Goal: Task Accomplishment & Management: Manage account settings

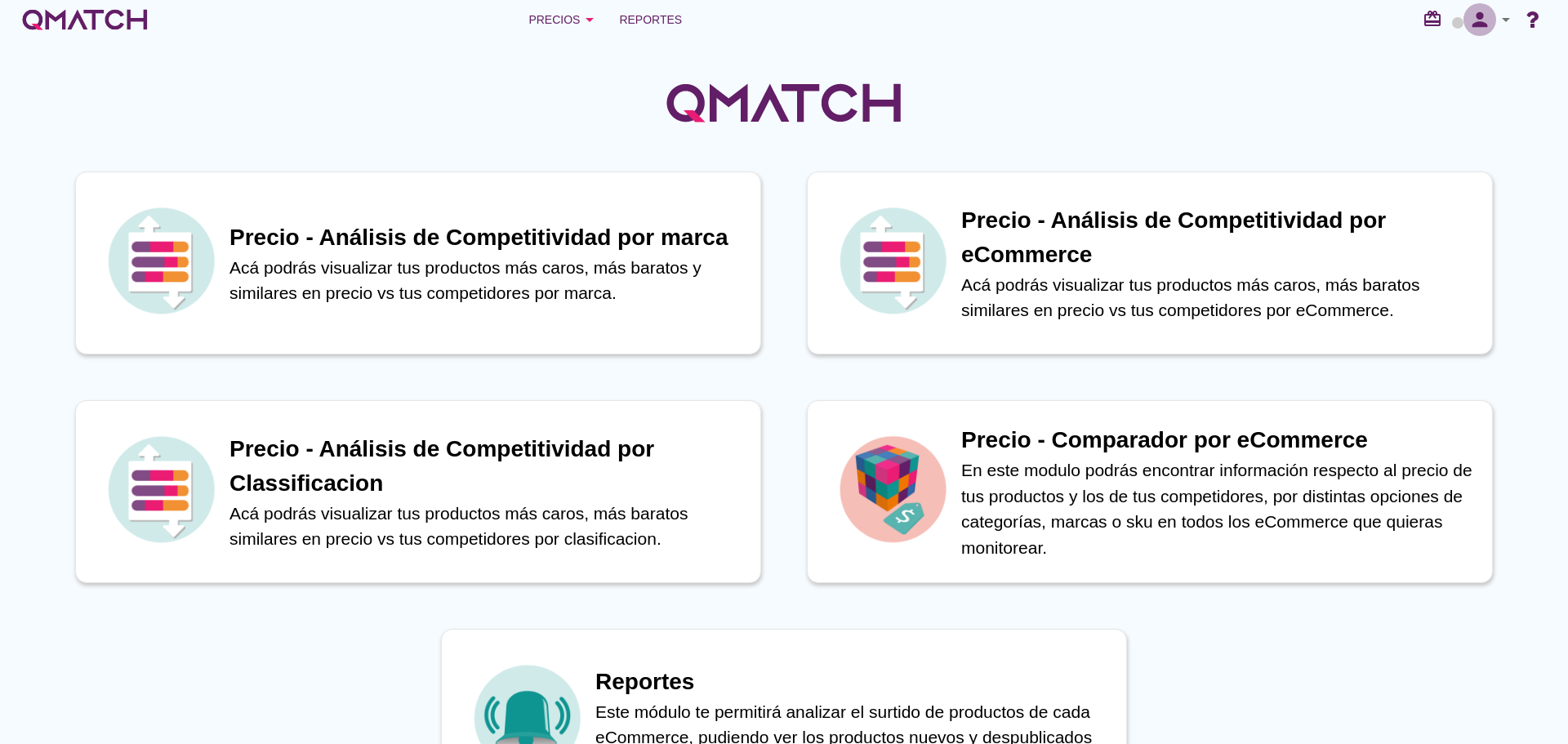
click at [1483, 22] on icon "person" at bounding box center [1479, 19] width 33 height 23
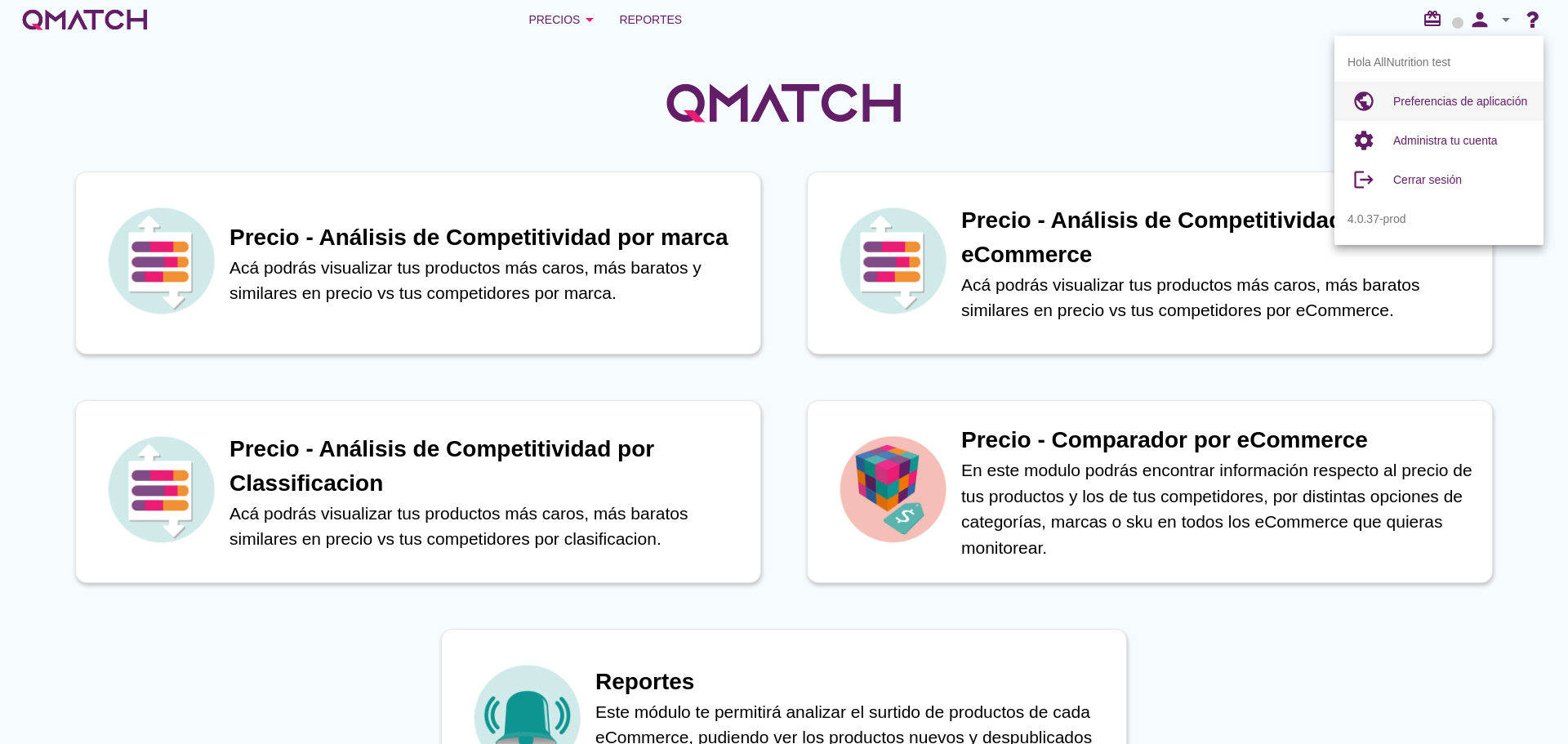
click at [1456, 95] on span "Preferencias de aplicación" at bounding box center [1460, 101] width 134 height 13
radio input "true"
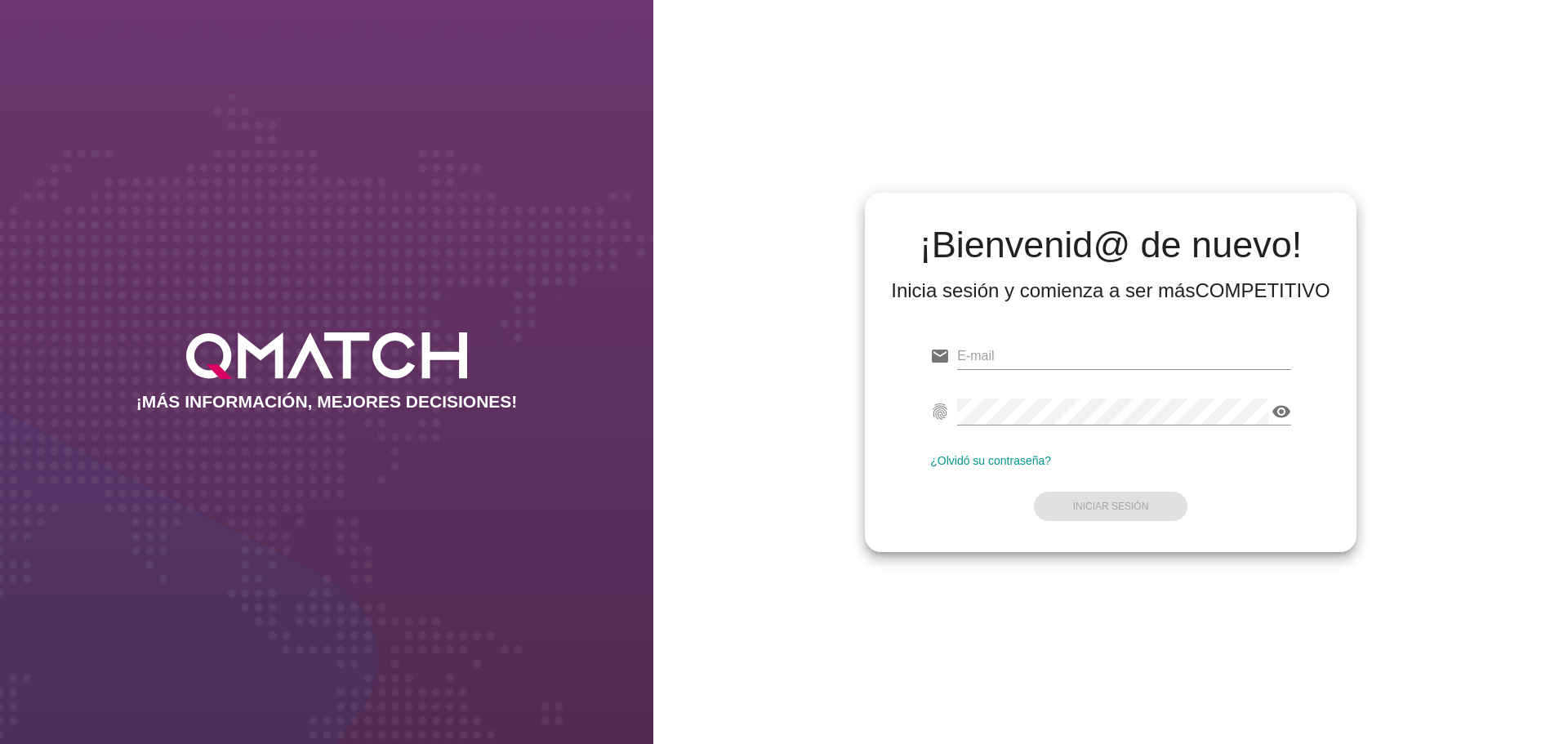
type input "[EMAIL_ADDRESS][DOMAIN_NAME]"
click at [1124, 502] on strong "Iniciar Sesión" at bounding box center [1111, 506] width 76 height 11
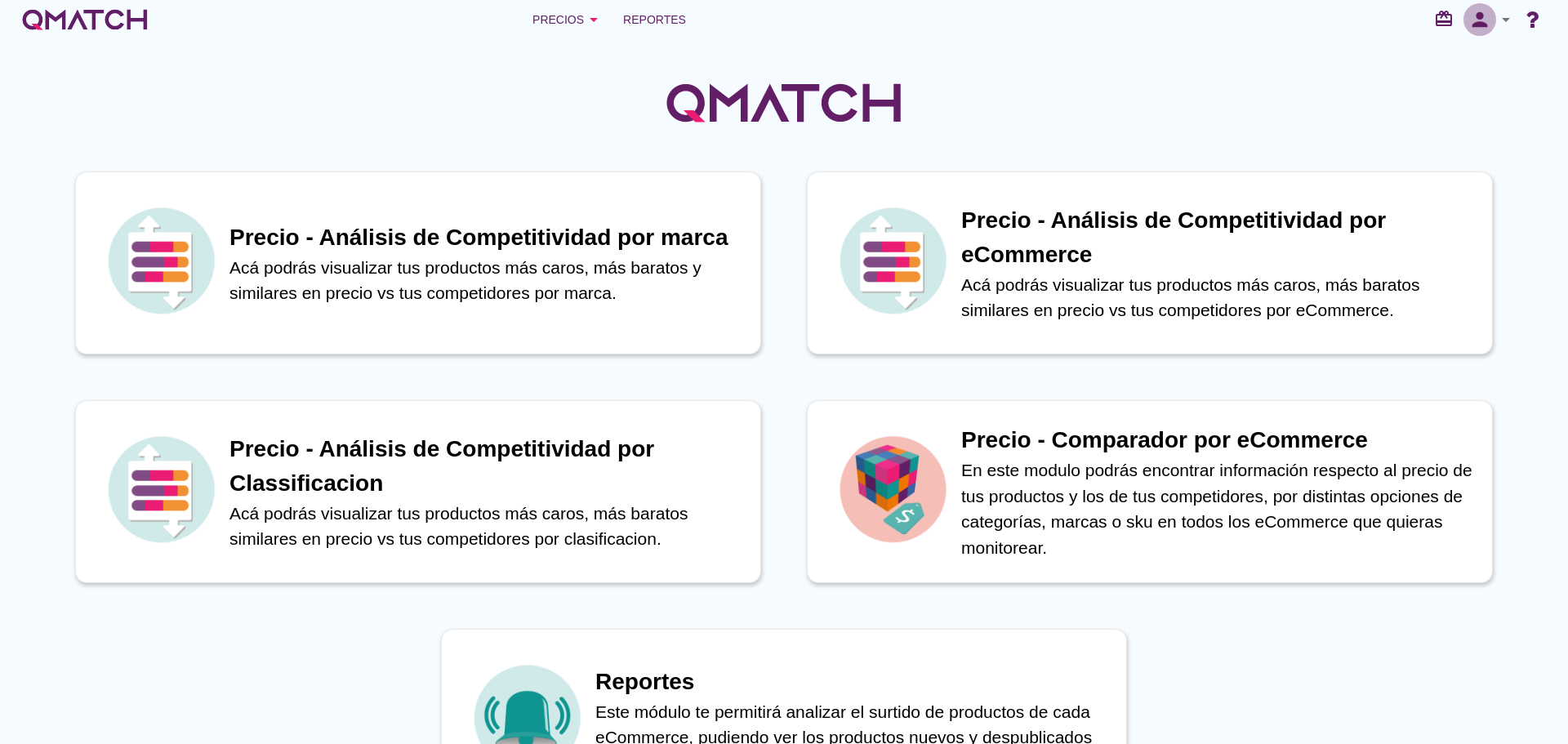
click at [1473, 31] on button "person" at bounding box center [1479, 19] width 33 height 33
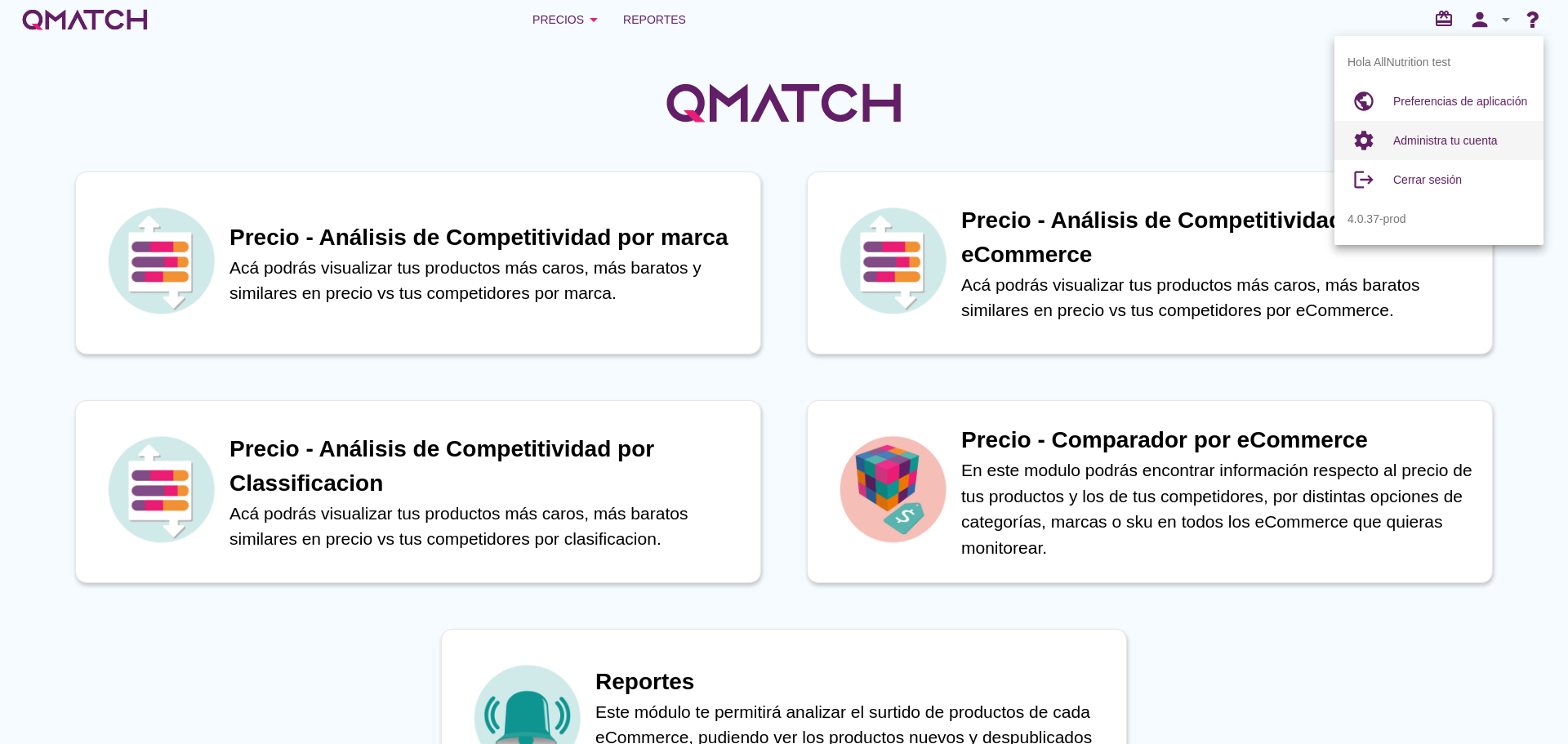
click at [1432, 135] on span "Administra tu cuenta" at bounding box center [1445, 140] width 105 height 13
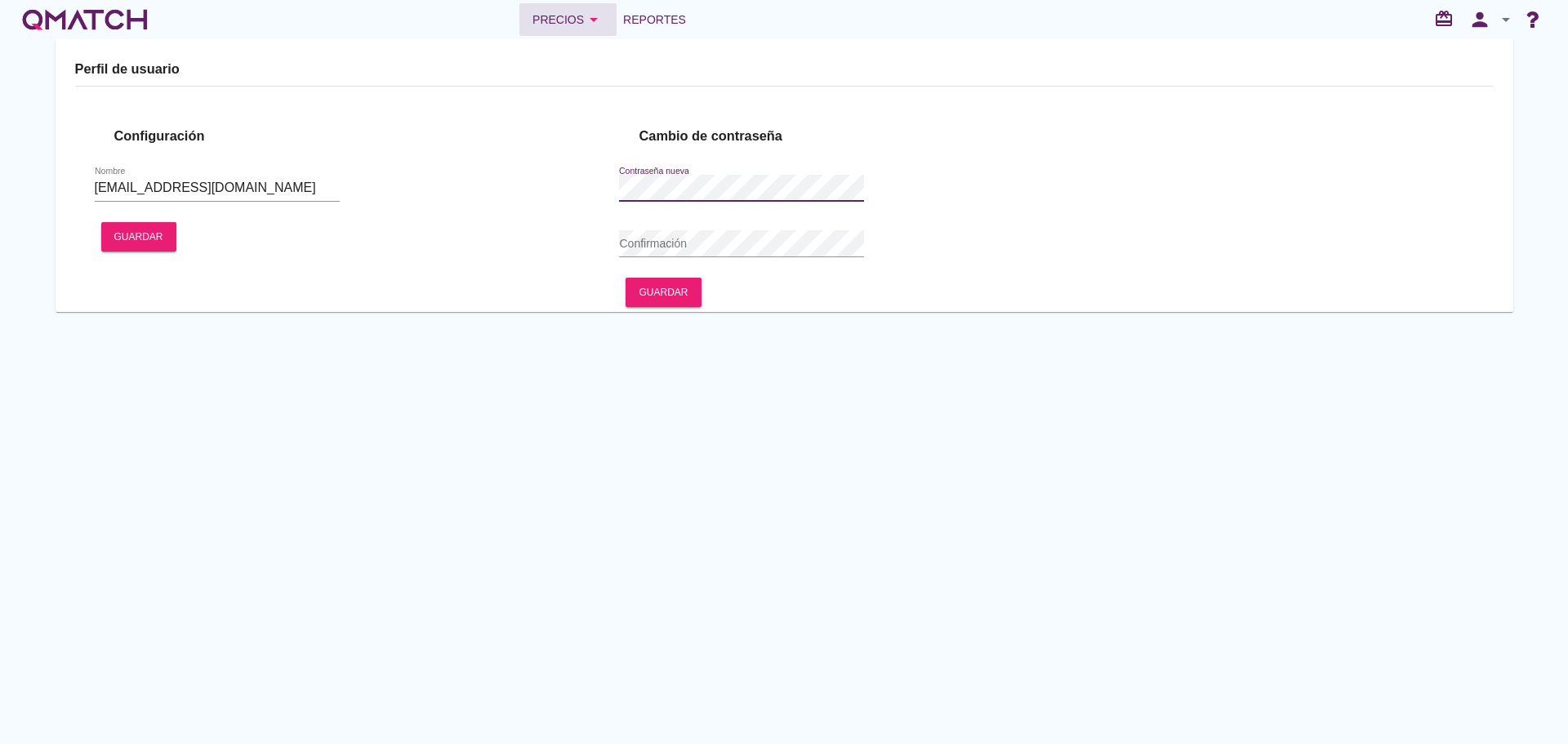
type input "AllNutrition test"
click at [1480, 31] on button "person" at bounding box center [1479, 19] width 33 height 33
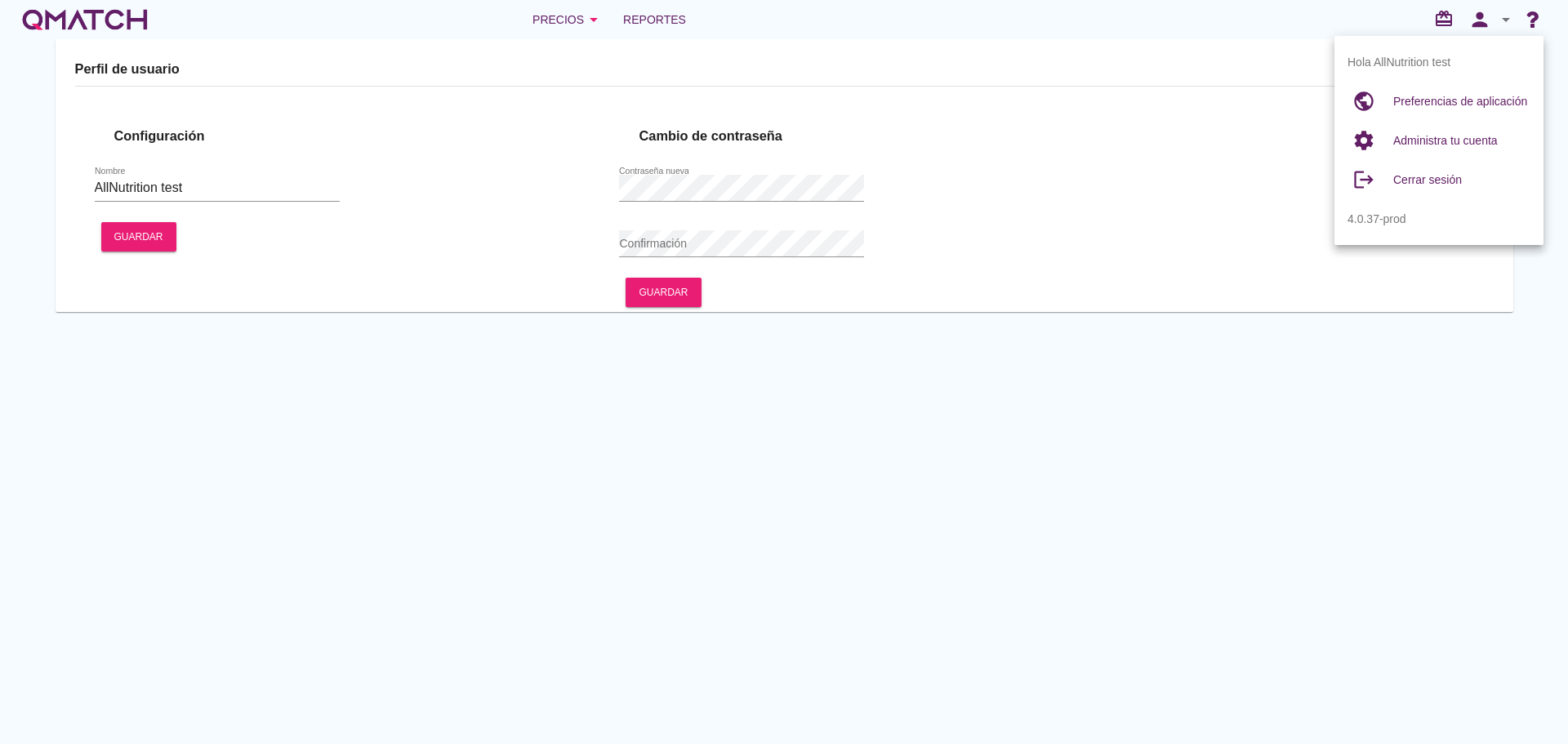
click at [428, 366] on div "Perfil de usuario Configuración Nombre AllNutrition test Guardar Cambio de cont…" at bounding box center [784, 392] width 1568 height 704
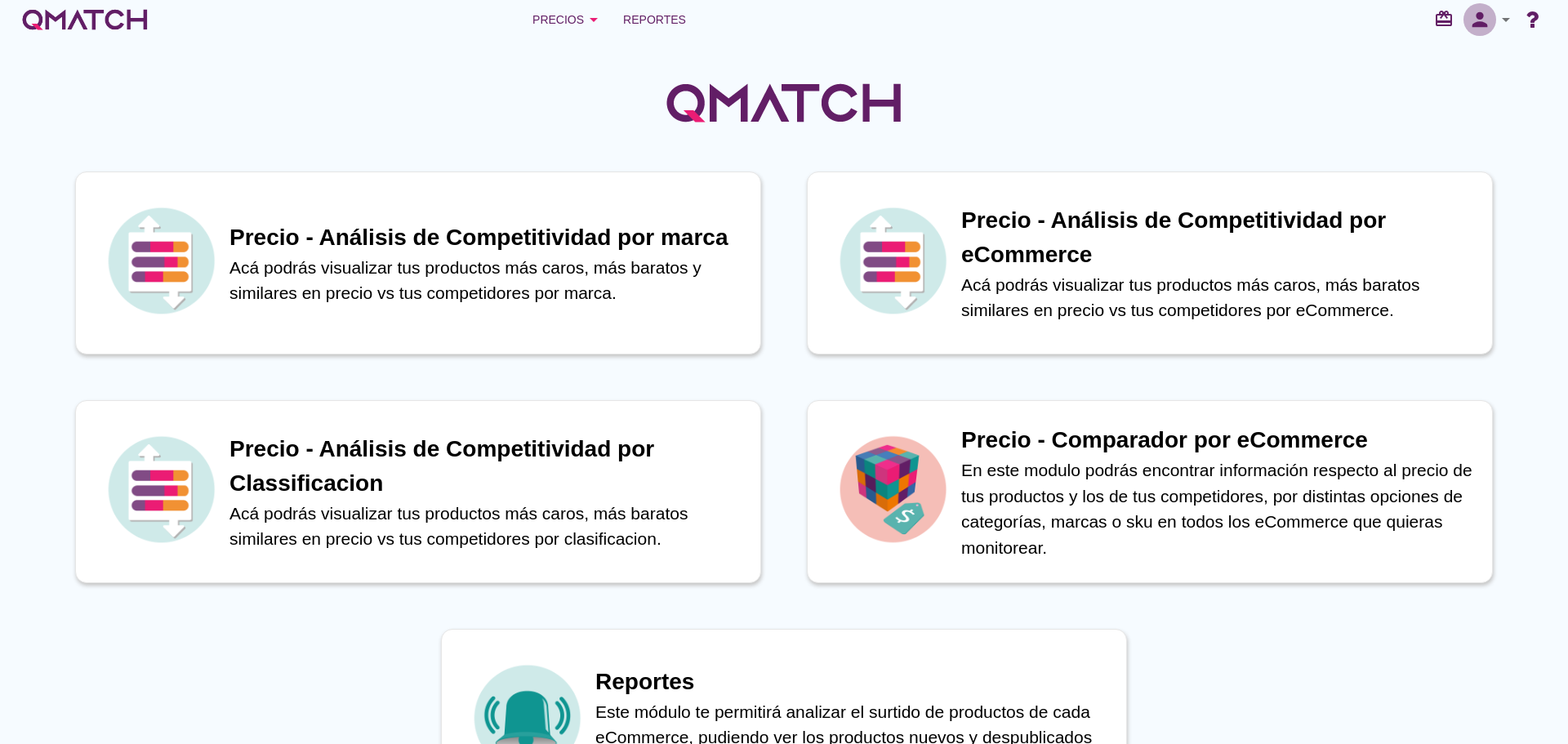
click at [1482, 33] on button "person" at bounding box center [1479, 19] width 33 height 33
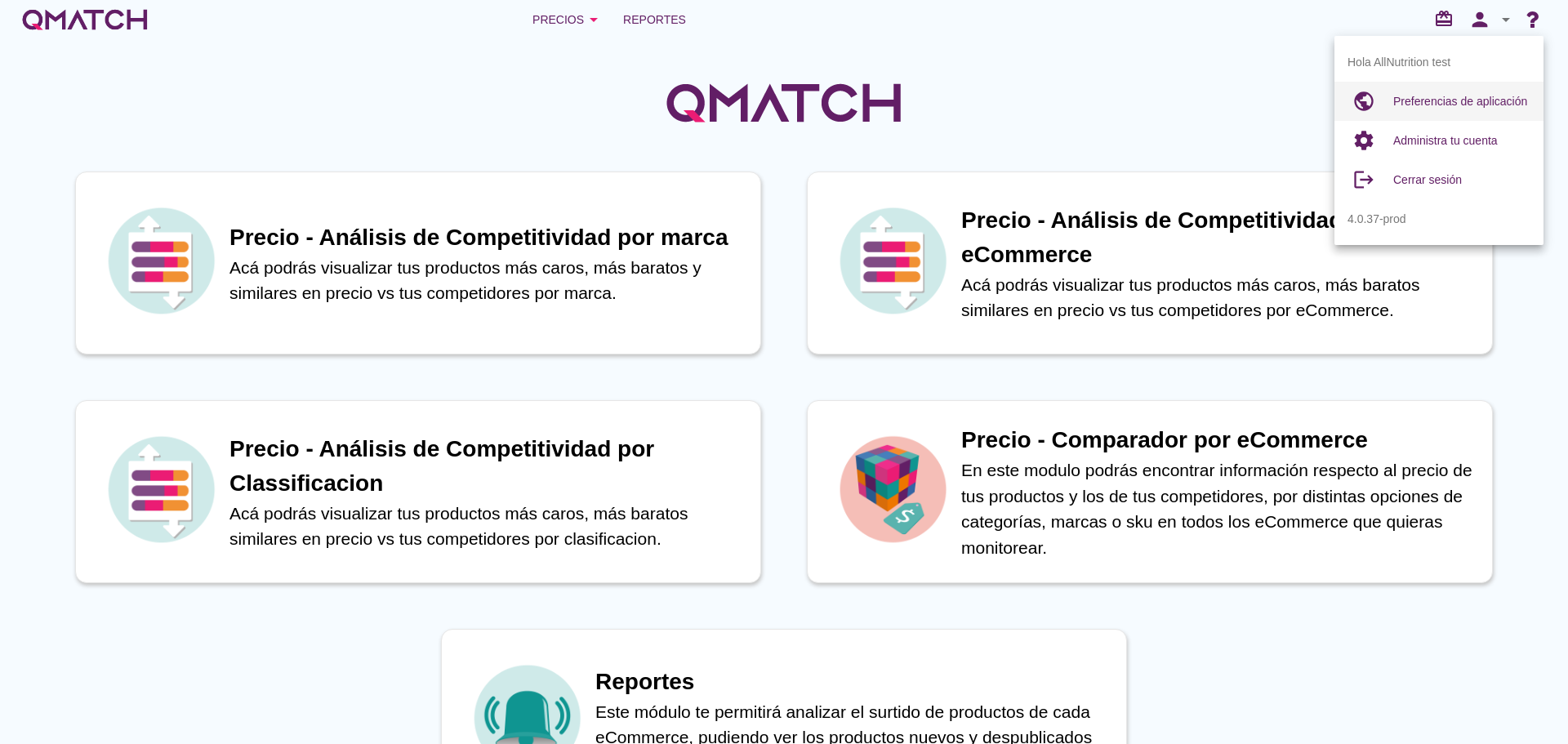
click at [1440, 103] on span "Preferencias de aplicación" at bounding box center [1460, 101] width 134 height 13
radio input "true"
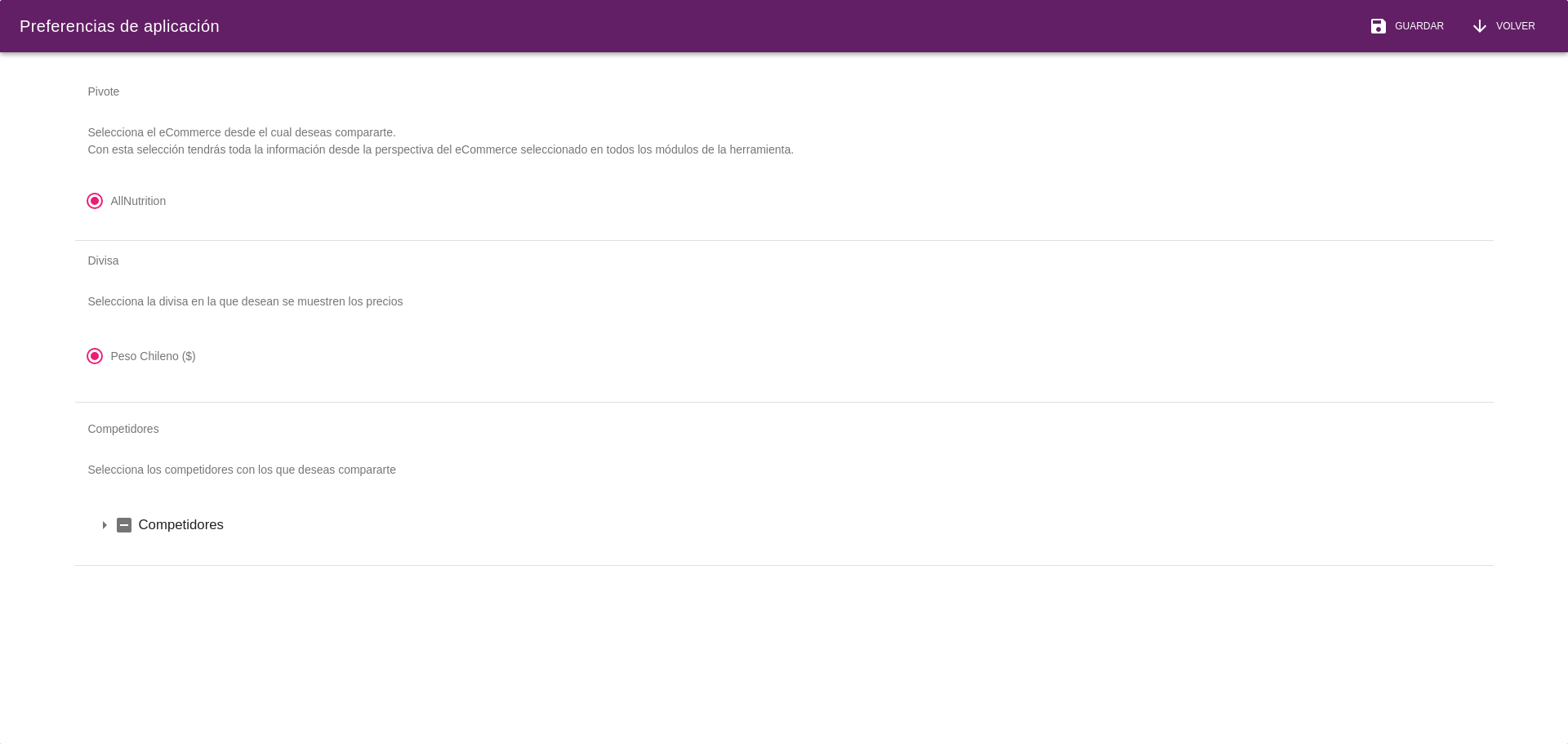
click at [102, 524] on icon "arrow_drop_down" at bounding box center [105, 525] width 19 height 19
click at [128, 551] on icon "arrow_drop_down" at bounding box center [126, 553] width 19 height 19
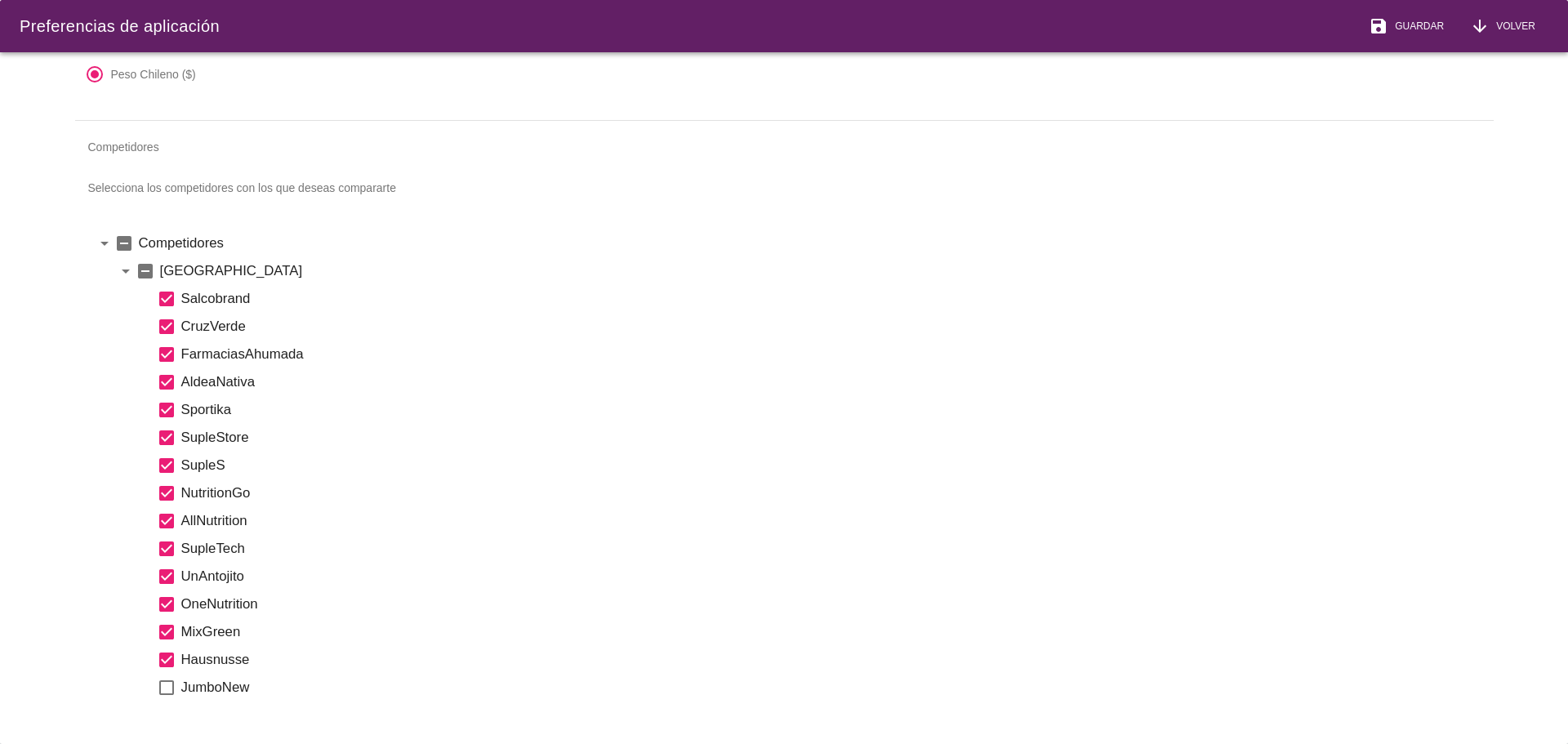
scroll to position [320, 0]
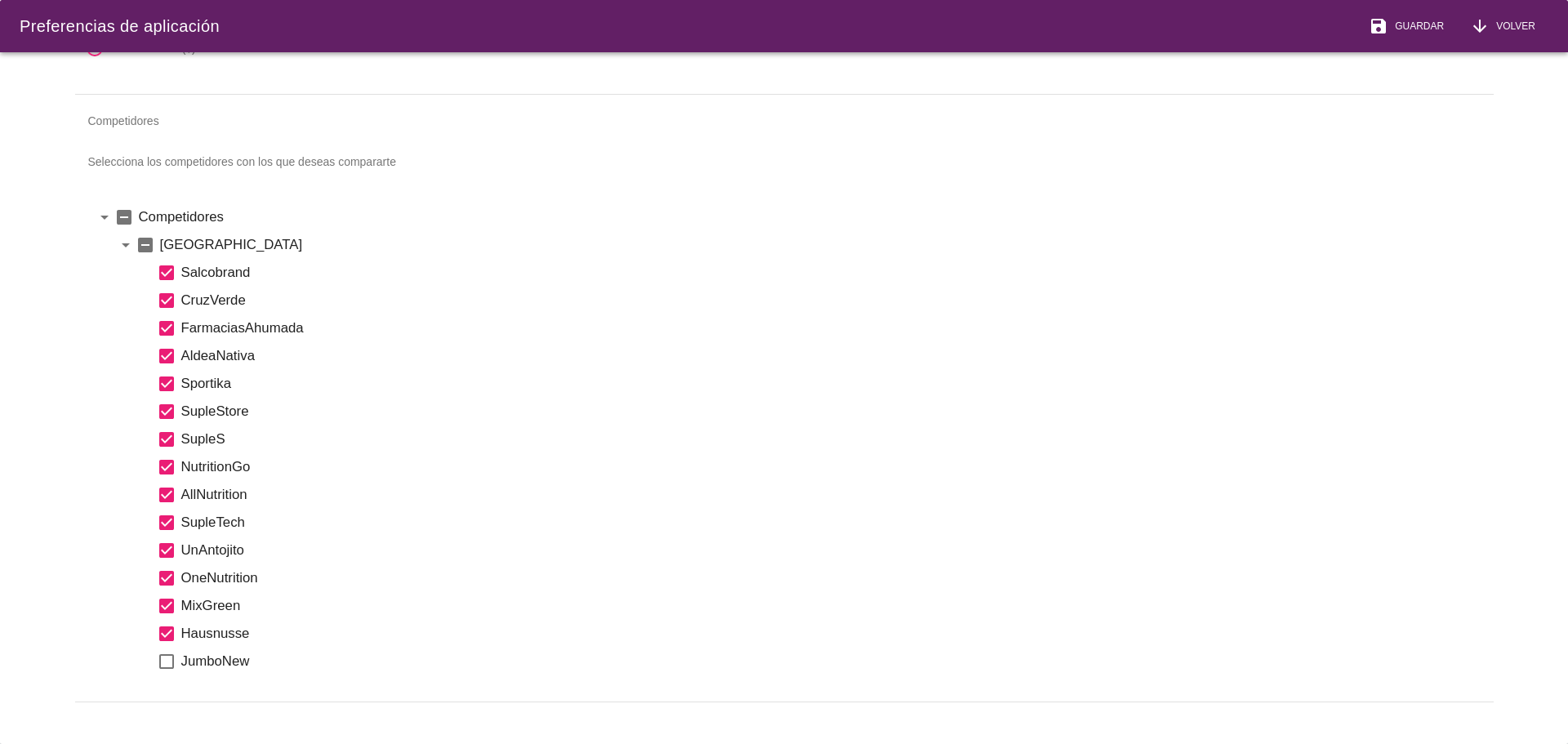
click at [222, 652] on label "JumboNew" at bounding box center [827, 661] width 1293 height 20
click at [167, 652] on icon "check_box_outline_blank" at bounding box center [166, 661] width 19 height 19
click at [1430, 19] on span "Guardar" at bounding box center [1415, 25] width 55 height 15
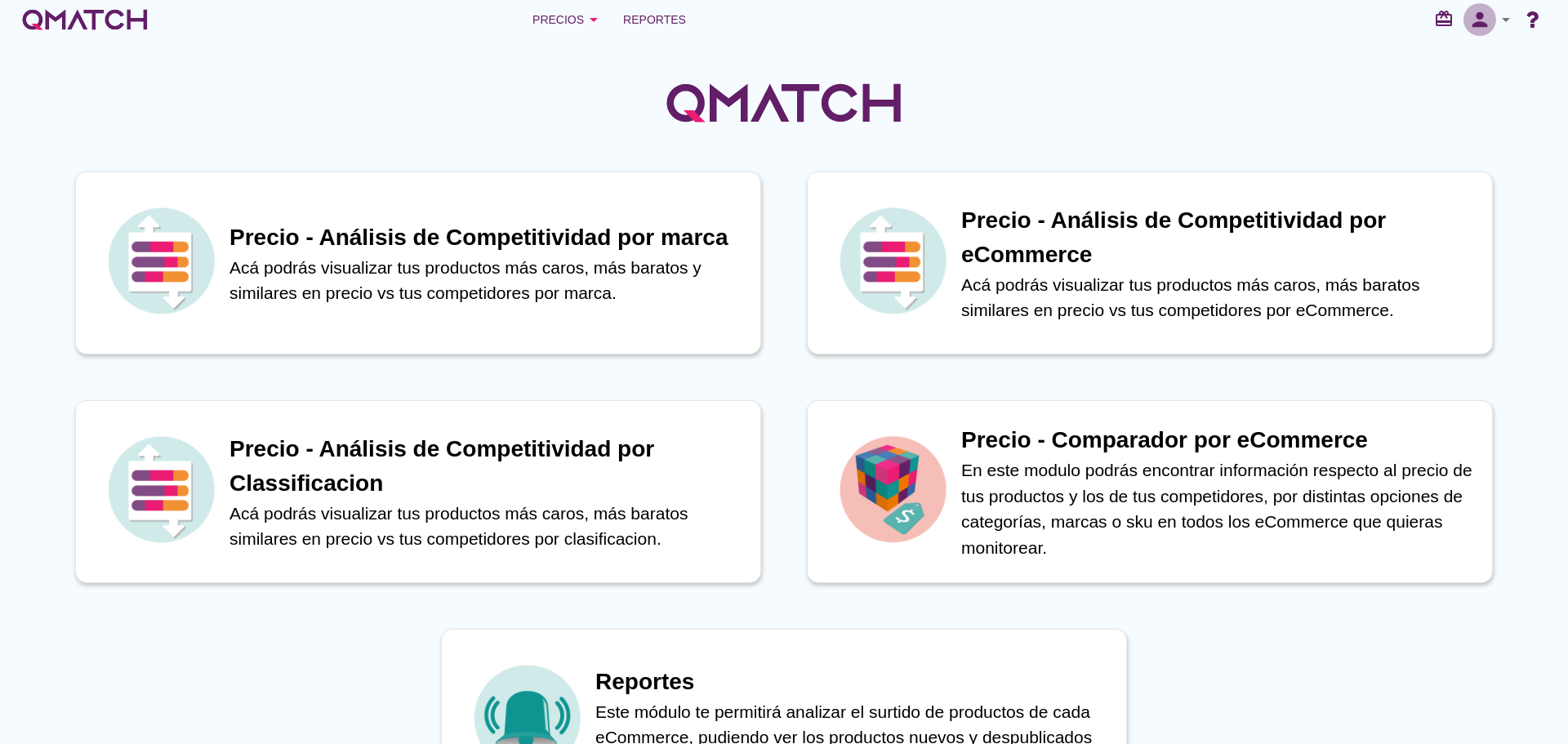
click at [1480, 21] on icon "person" at bounding box center [1479, 19] width 33 height 23
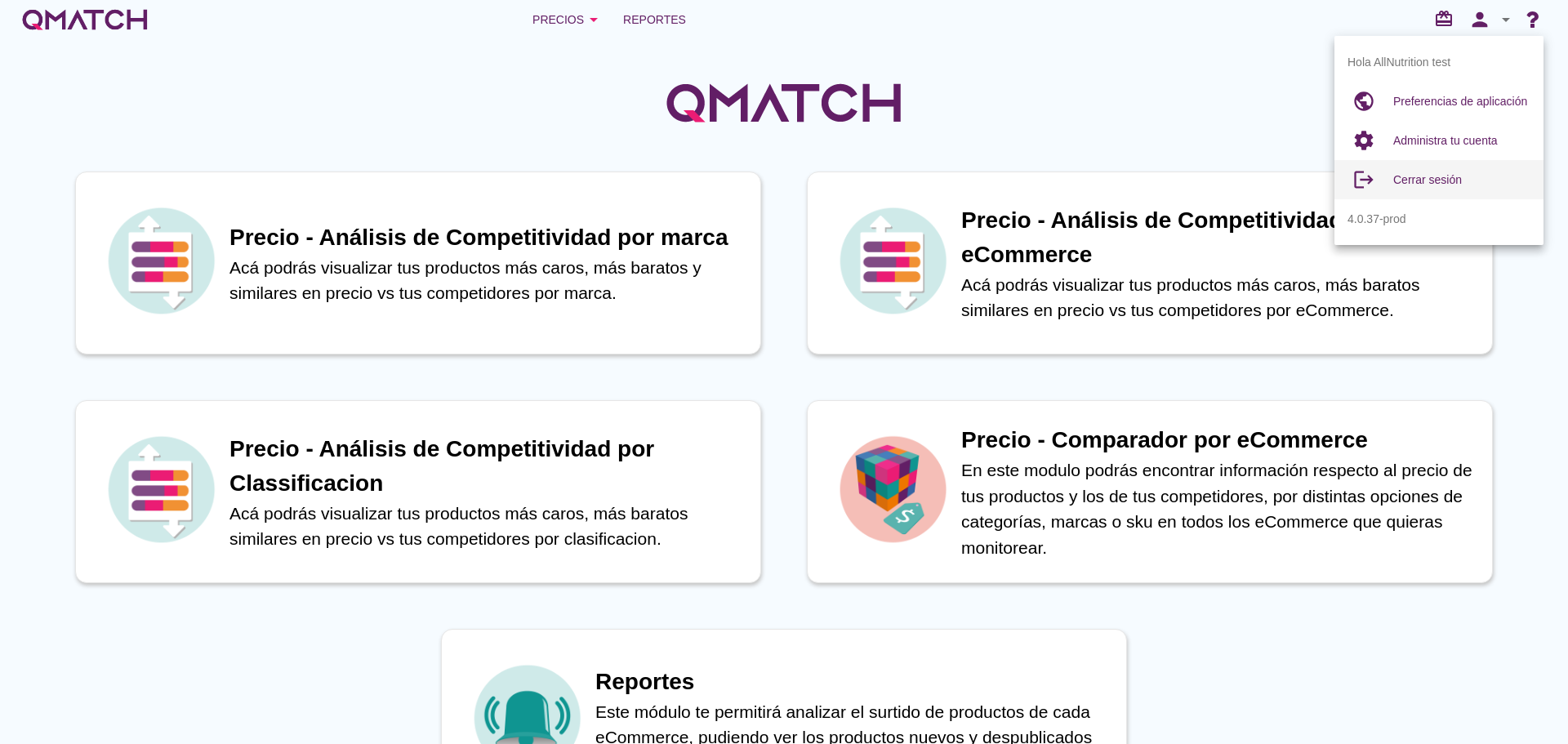
click at [1425, 170] on div "Cerrar sesión" at bounding box center [1462, 179] width 137 height 19
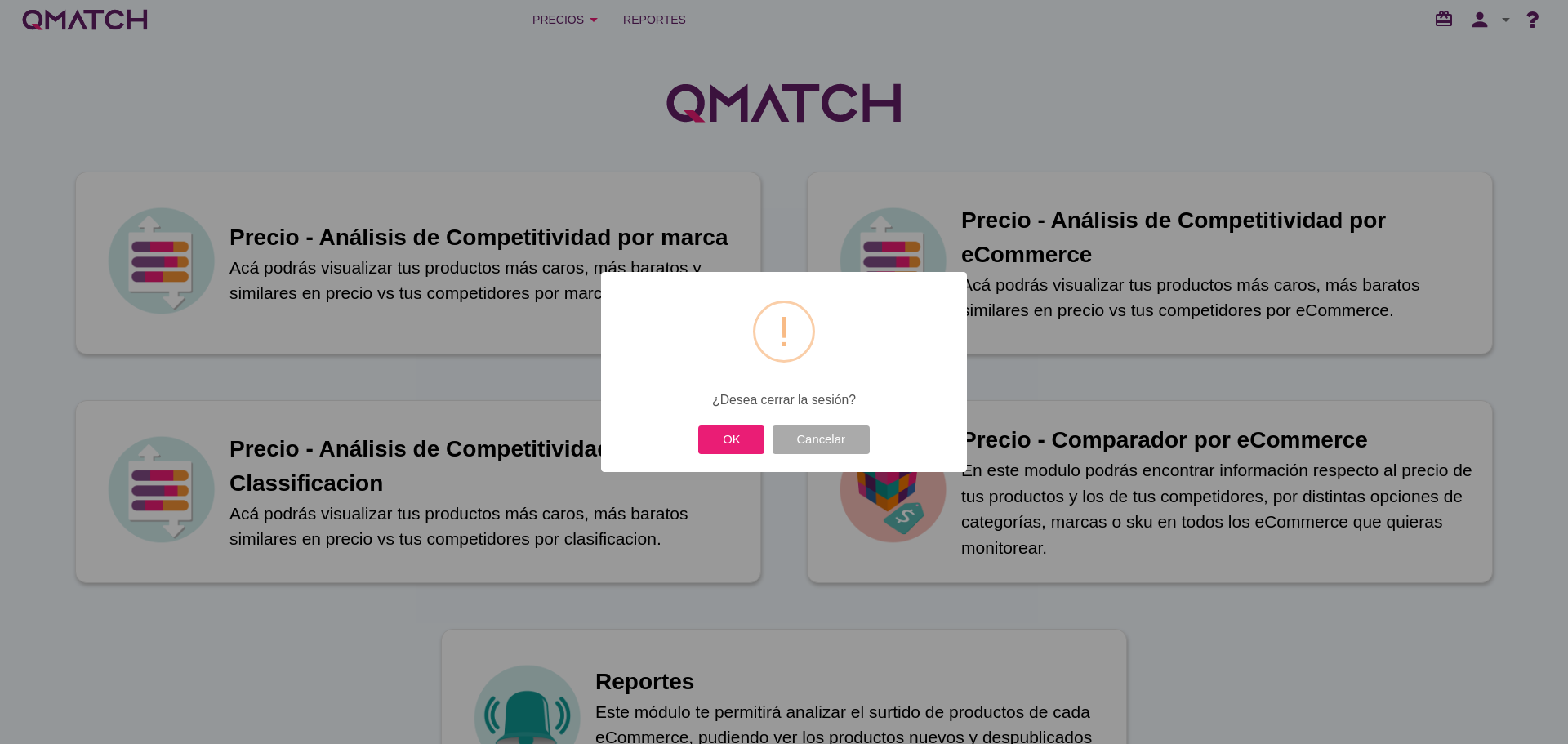
drag, startPoint x: 748, startPoint y: 440, endPoint x: 1061, endPoint y: 293, distance: 345.8
click at [750, 437] on button "OK" at bounding box center [731, 439] width 66 height 29
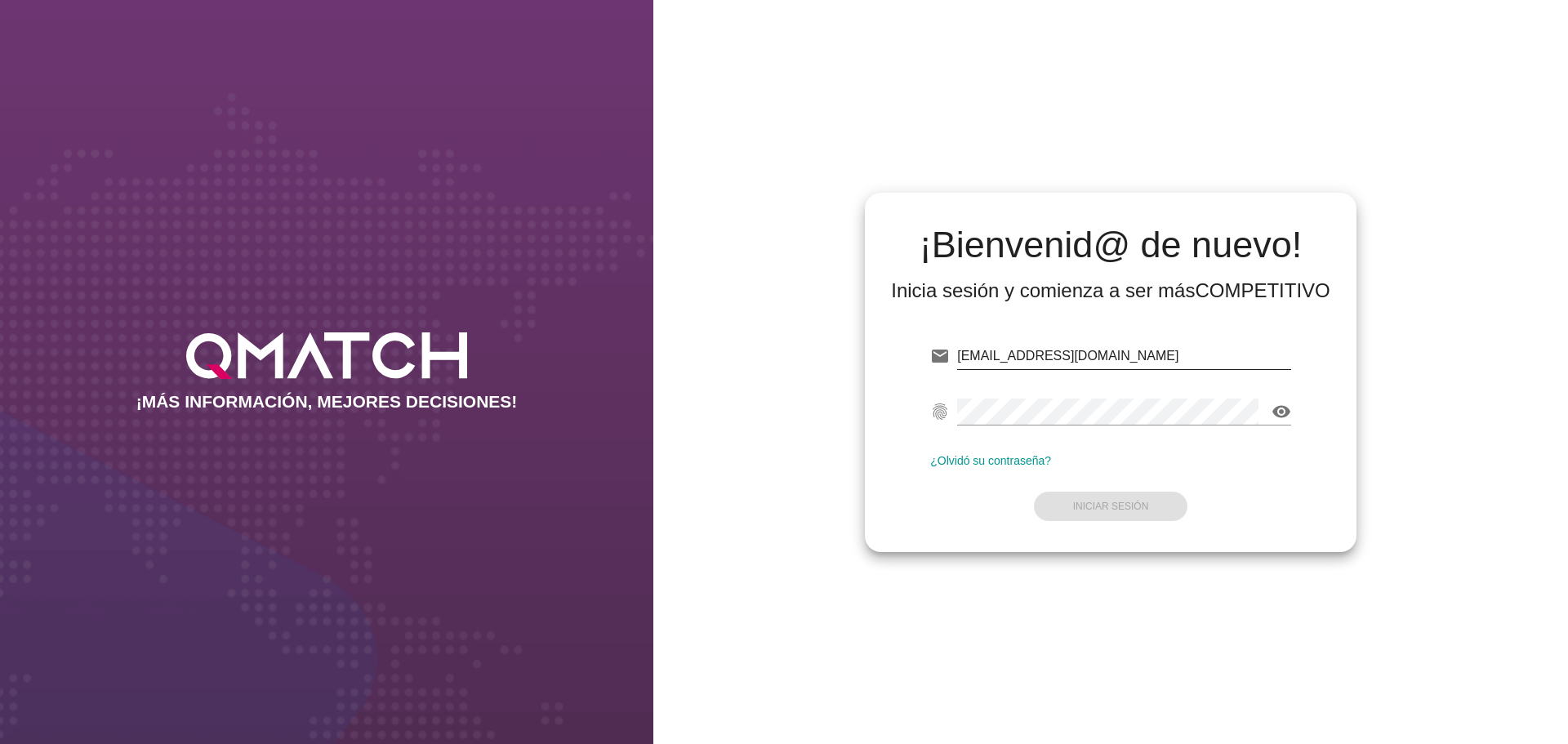
click at [1156, 350] on input "[EMAIL_ADDRESS][DOMAIN_NAME]" at bounding box center [1124, 356] width 334 height 26
type input "test@test.cencosud.com.co"
click at [1099, 499] on button "Iniciar Sesión" at bounding box center [1111, 506] width 155 height 29
